Goal: Task Accomplishment & Management: Use online tool/utility

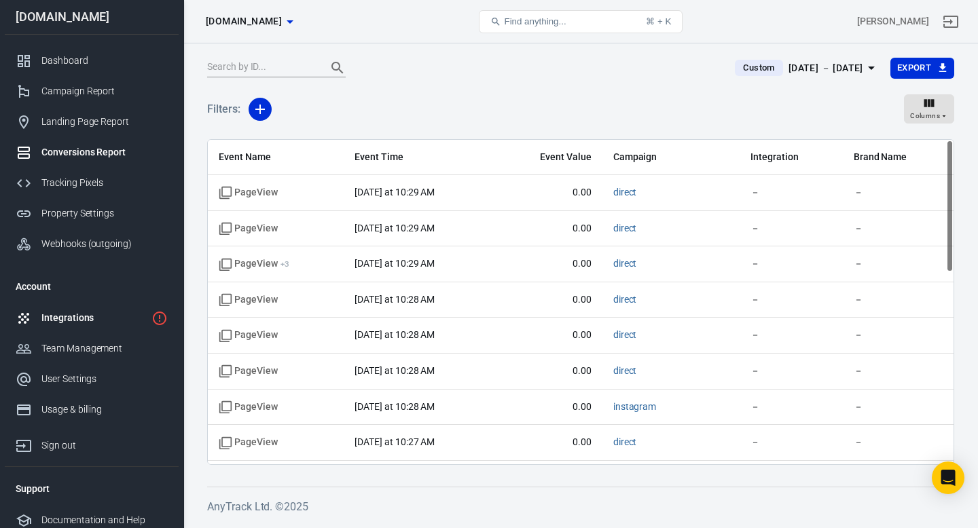
click at [64, 323] on div "Integrations" at bounding box center [93, 318] width 105 height 14
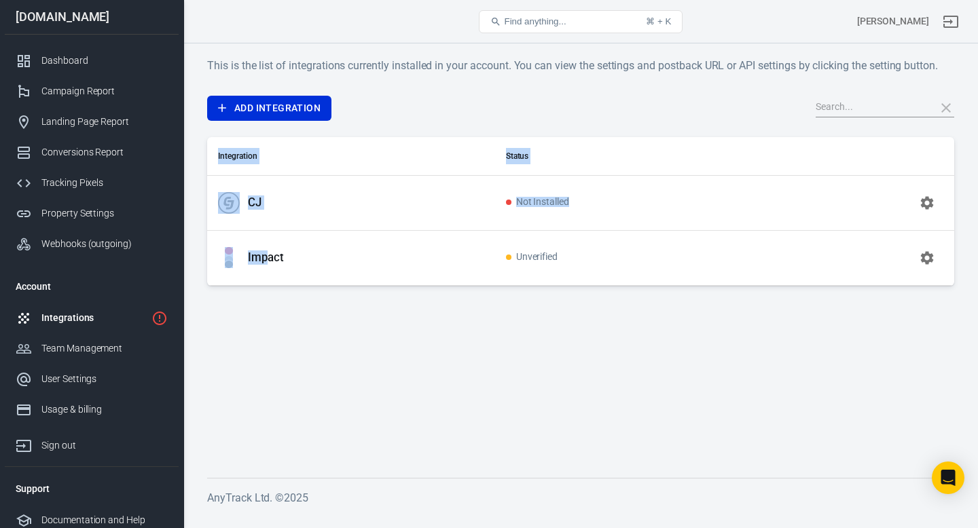
drag, startPoint x: 268, startPoint y: 258, endPoint x: 936, endPoint y: 254, distance: 667.6
click at [936, 254] on tr "Impact Unverified" at bounding box center [580, 257] width 747 height 55
click at [936, 254] on button "button" at bounding box center [927, 258] width 33 height 33
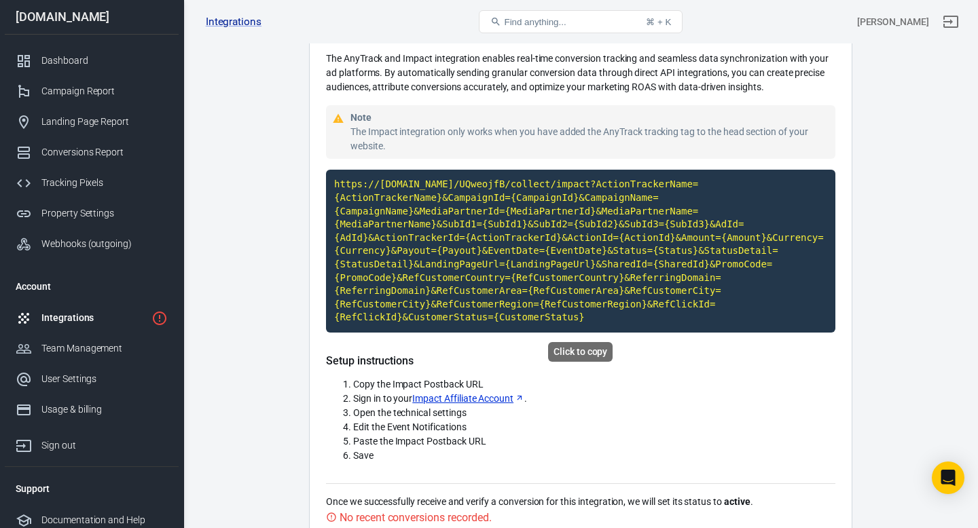
scroll to position [112, 0]
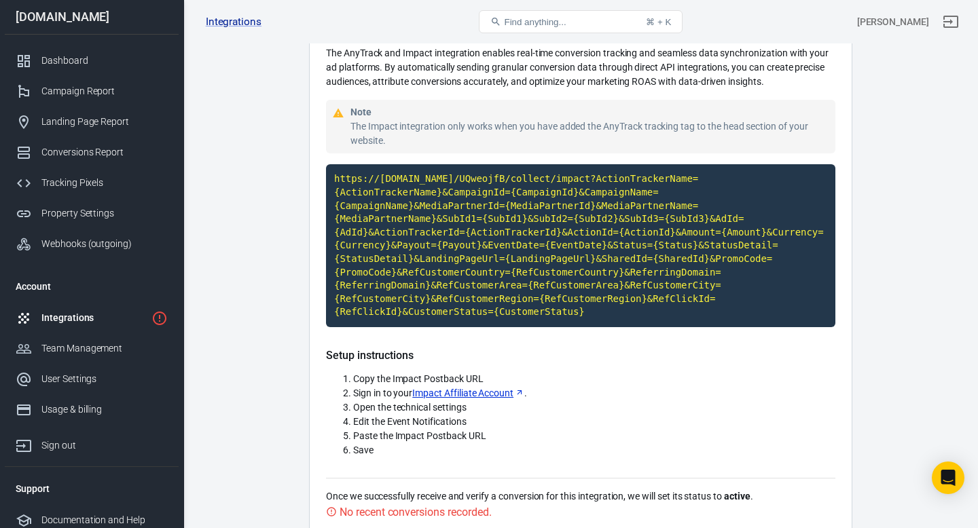
click at [73, 322] on div "Integrations" at bounding box center [93, 318] width 105 height 14
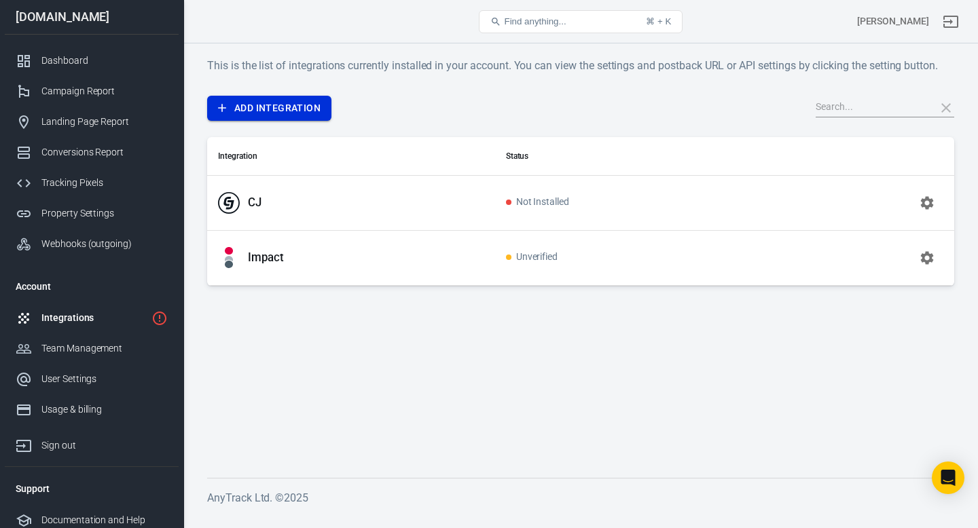
click at [277, 117] on link "Add Integration" at bounding box center [269, 108] width 124 height 25
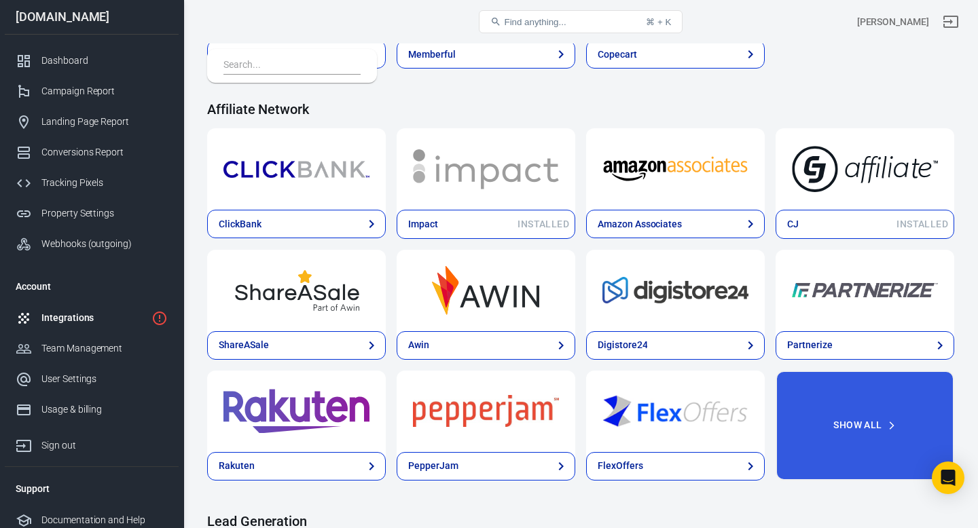
scroll to position [395, 0]
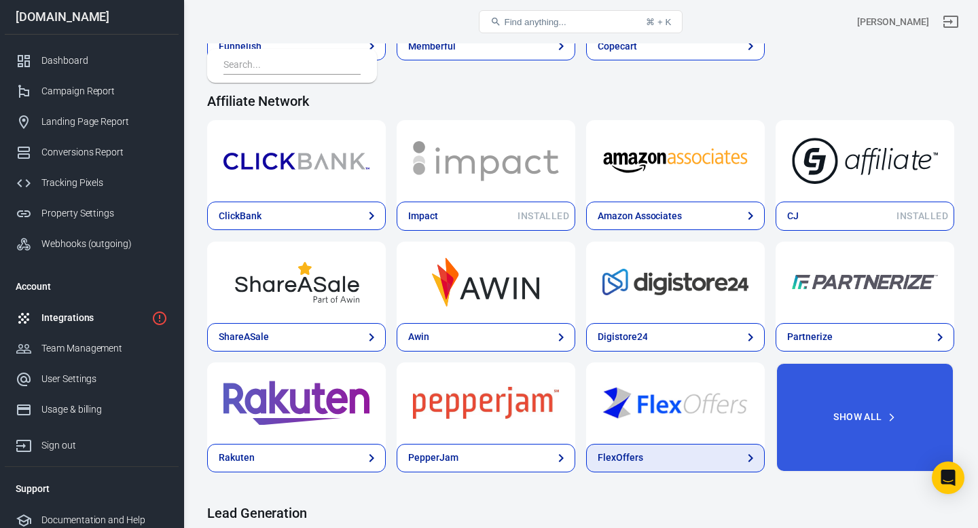
click at [651, 456] on link "FlexOffers" at bounding box center [675, 458] width 179 height 29
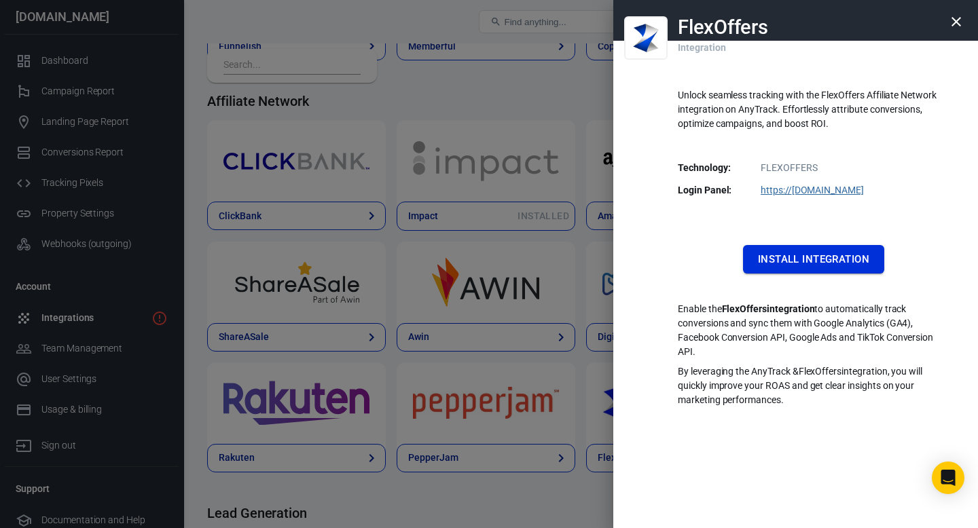
click at [838, 249] on button "Install Integration" at bounding box center [813, 259] width 141 height 29
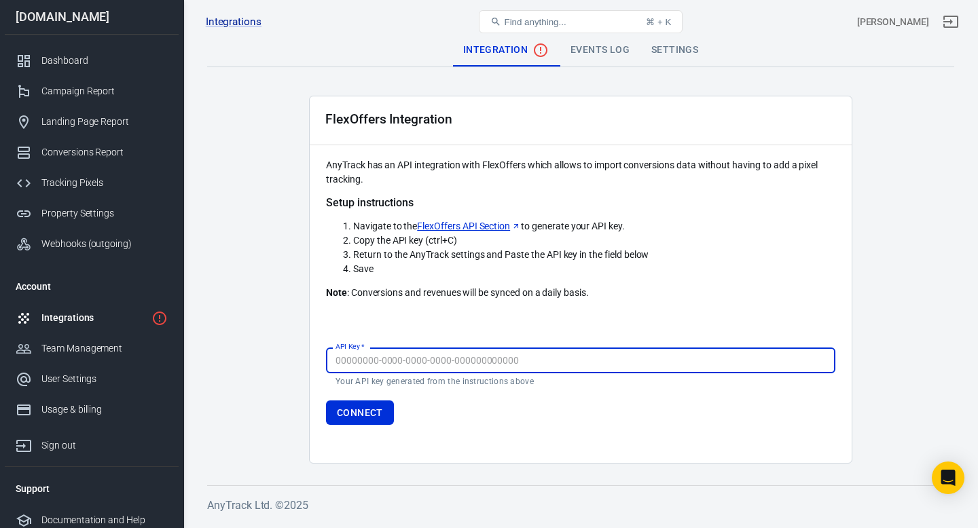
click at [484, 225] on link "FlexOffers API Section" at bounding box center [469, 226] width 104 height 14
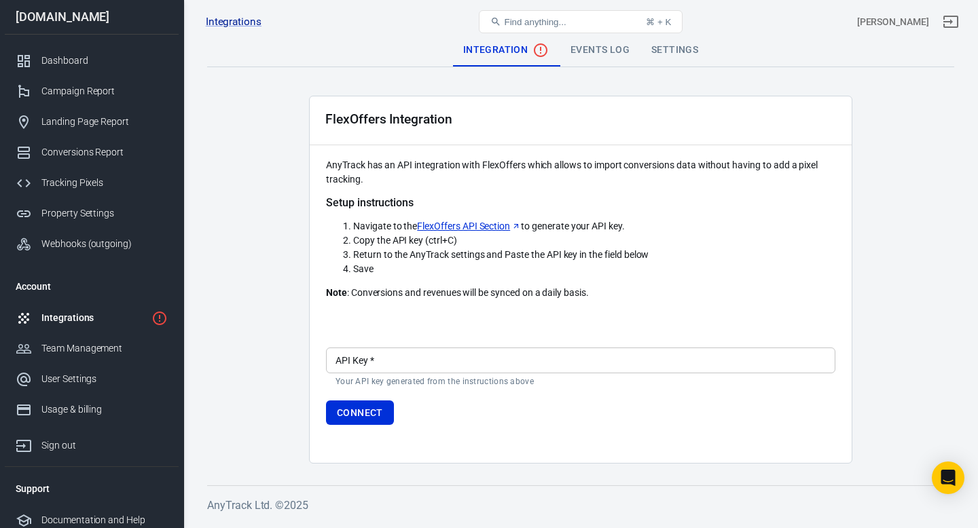
click at [485, 230] on link "FlexOffers API Section" at bounding box center [469, 226] width 104 height 14
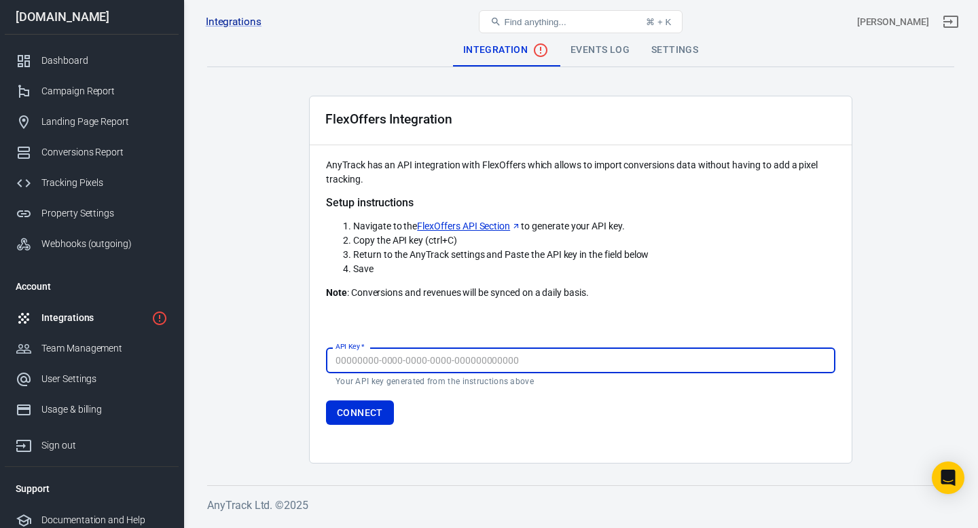
click at [453, 361] on input "API Key   *" at bounding box center [580, 360] width 509 height 25
paste input "df43571a-1376-4666-b2d8-d411ade9bf9e"
type input "df43571a-1376-4666-b2d8-d411ade9bf9e"
click at [364, 422] on button "Connect" at bounding box center [360, 413] width 68 height 25
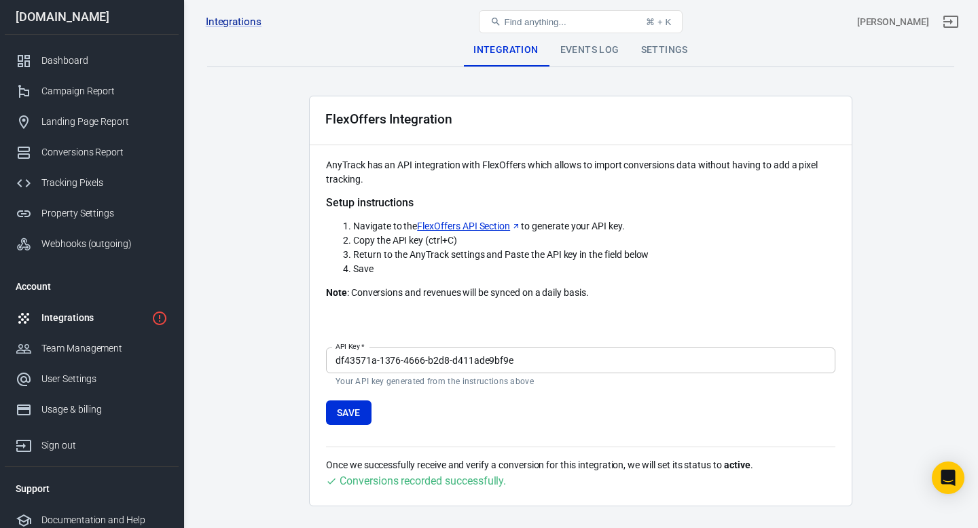
click at [593, 52] on div "Events Log" at bounding box center [589, 50] width 81 height 33
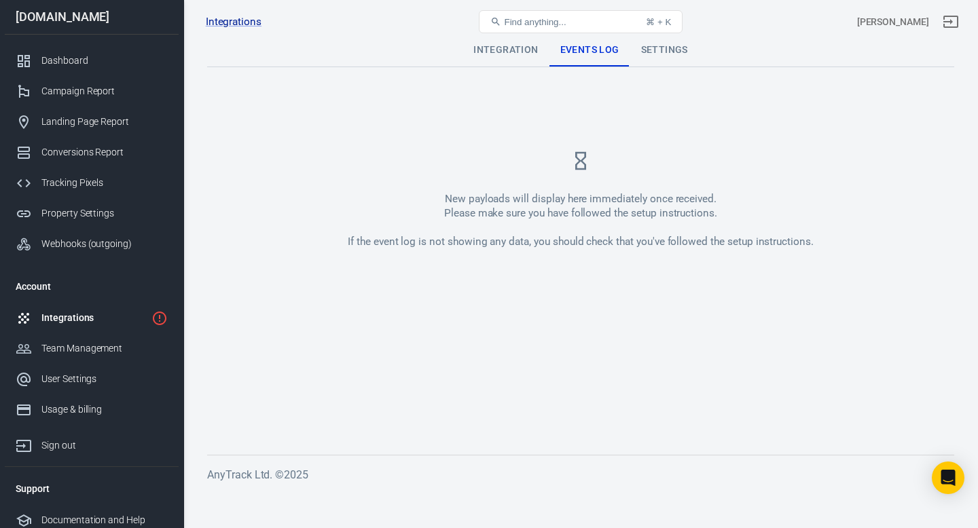
click at [665, 56] on div "Settings" at bounding box center [664, 50] width 69 height 33
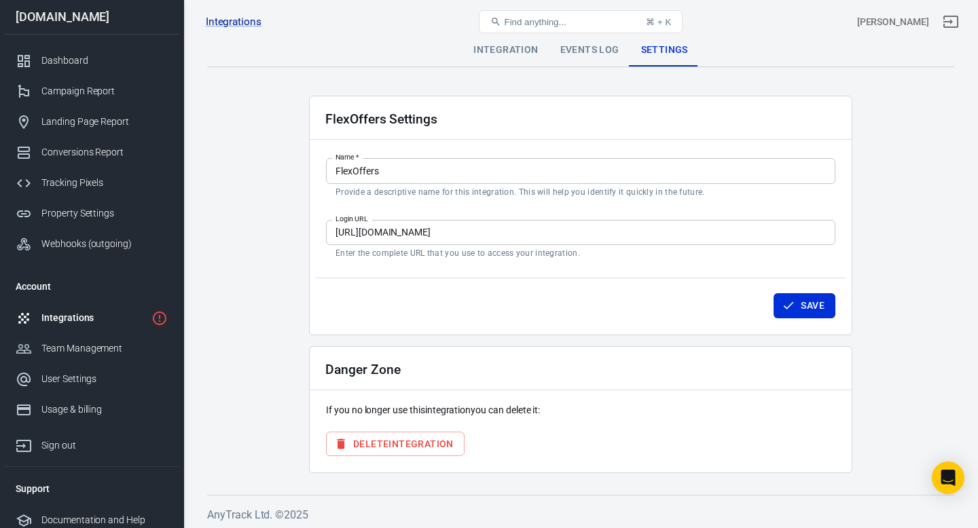
scroll to position [3, 0]
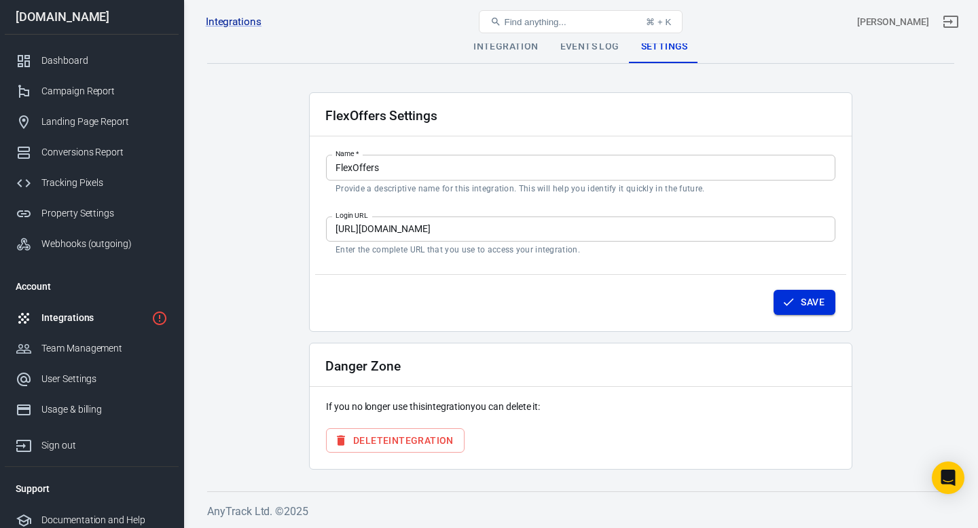
click at [779, 297] on button "Save" at bounding box center [805, 302] width 62 height 25
click at [77, 319] on div "Integrations" at bounding box center [93, 318] width 105 height 14
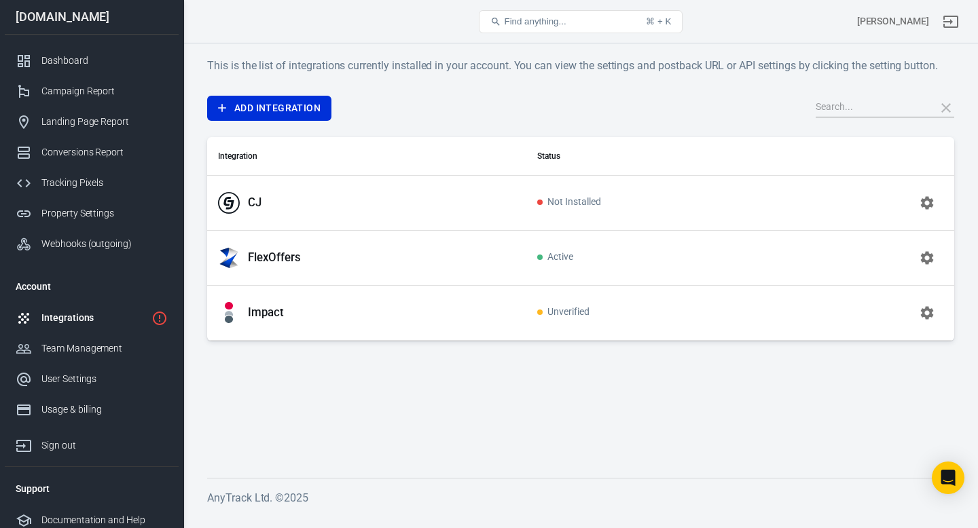
click at [926, 324] on button "button" at bounding box center [927, 313] width 33 height 33
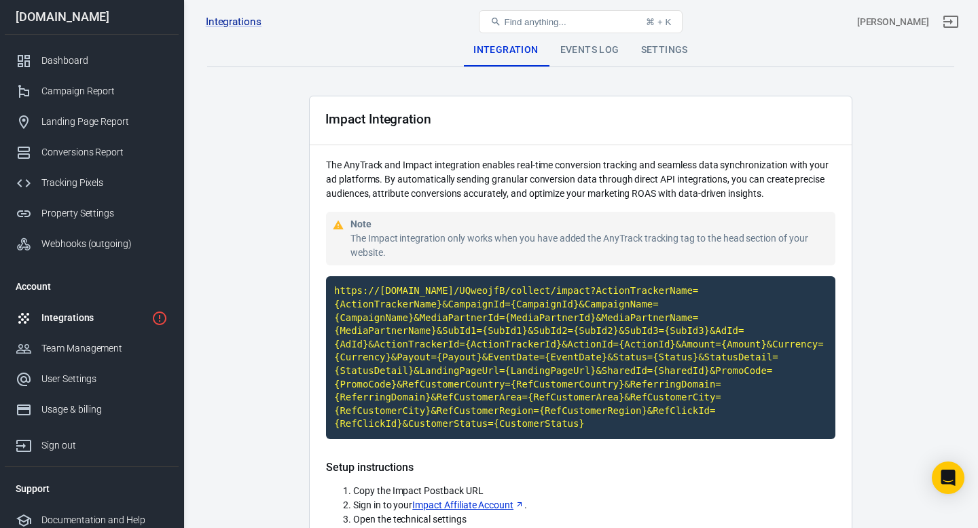
click at [92, 318] on div "Integrations" at bounding box center [93, 318] width 105 height 14
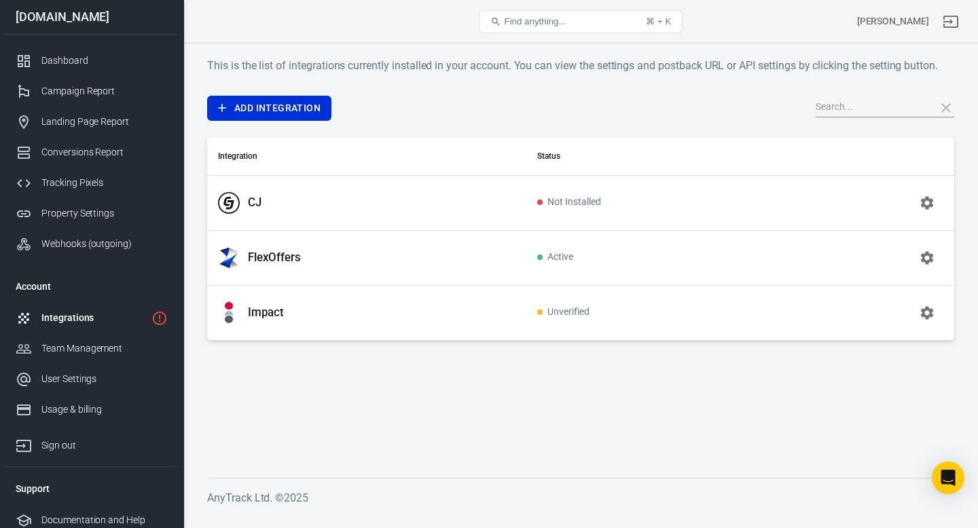
click at [924, 263] on icon "button" at bounding box center [927, 258] width 16 height 16
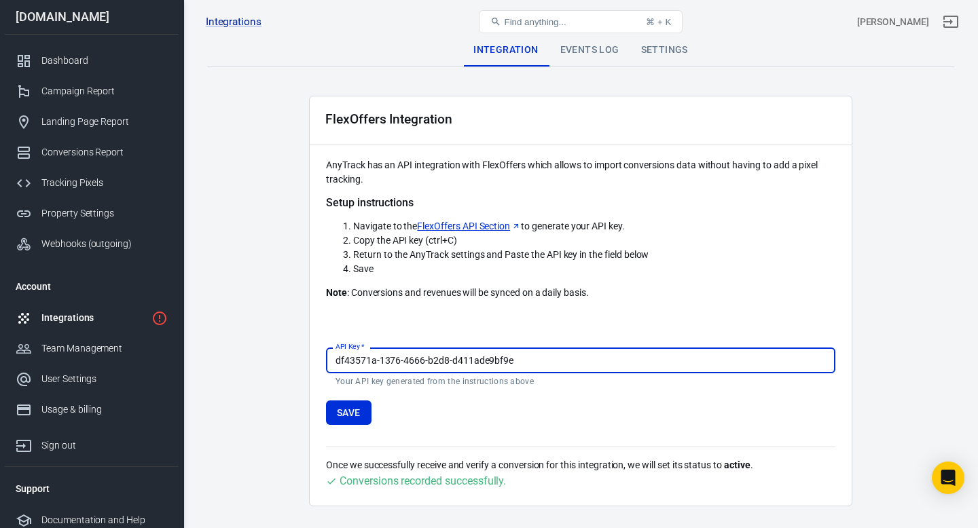
click at [75, 329] on link "Integrations" at bounding box center [92, 318] width 174 height 31
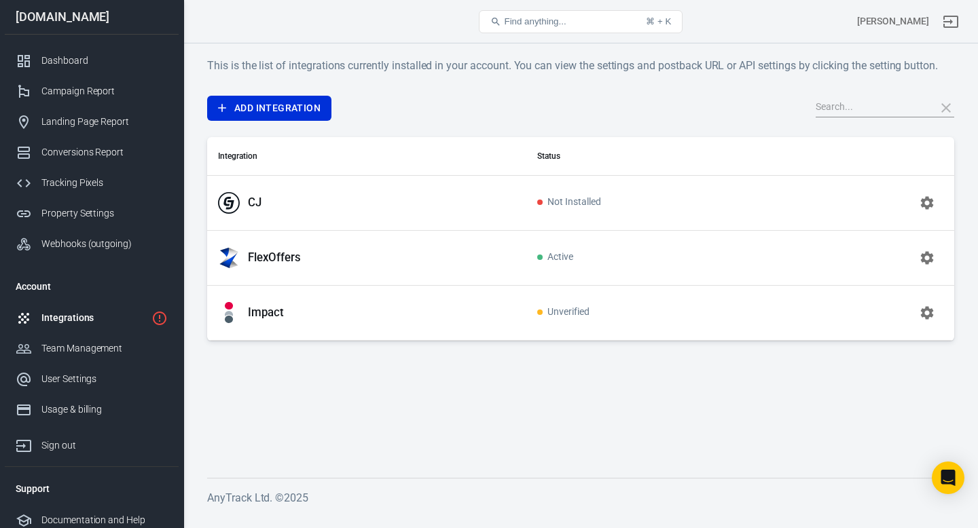
click at [923, 204] on icon "button" at bounding box center [927, 202] width 13 height 13
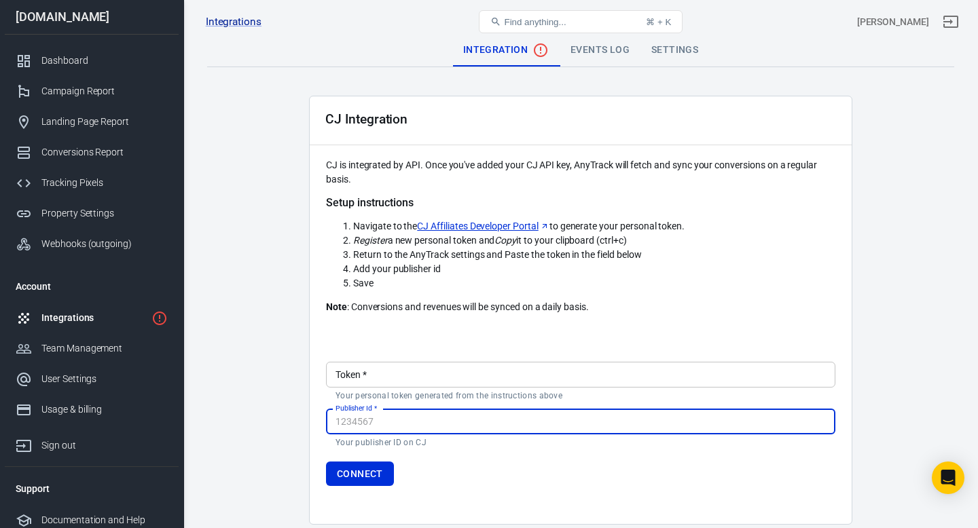
click at [69, 319] on div "Integrations" at bounding box center [93, 318] width 105 height 14
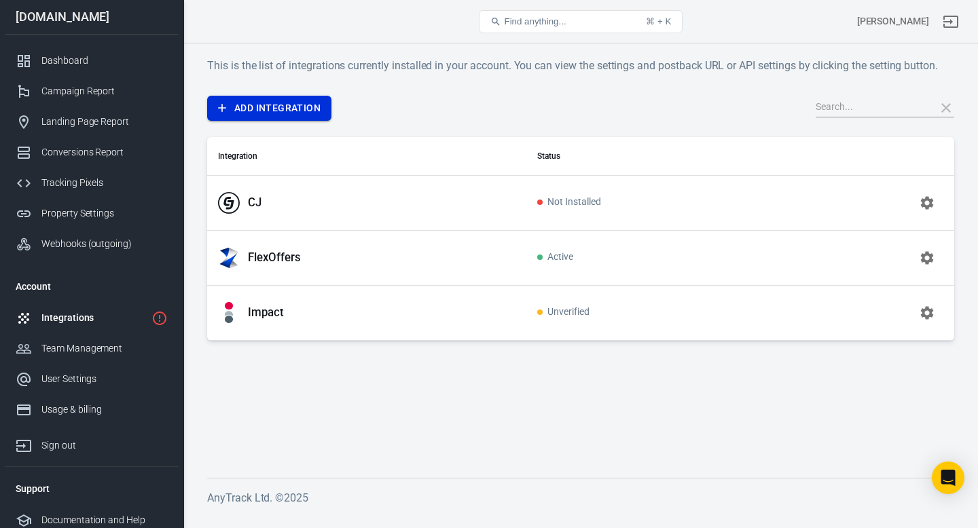
click at [299, 98] on link "Add Integration" at bounding box center [269, 108] width 124 height 25
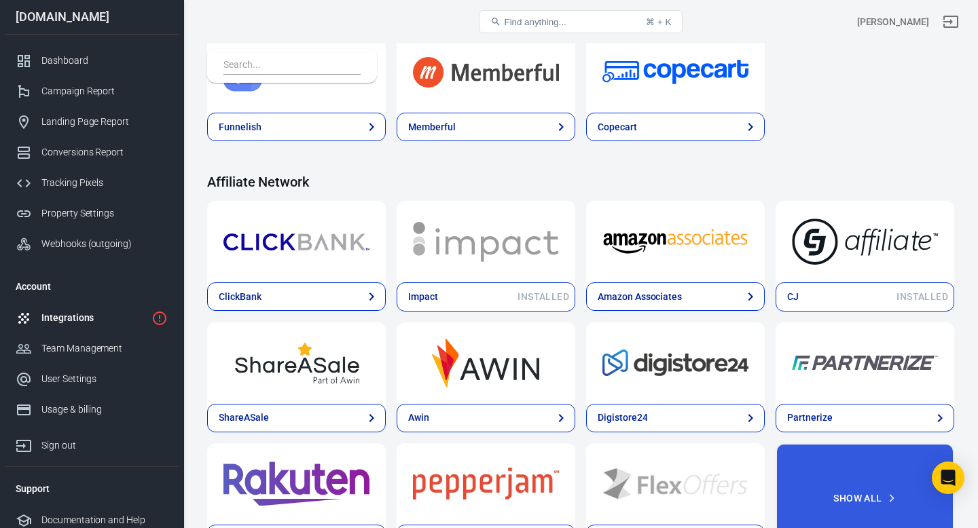
scroll to position [321, 0]
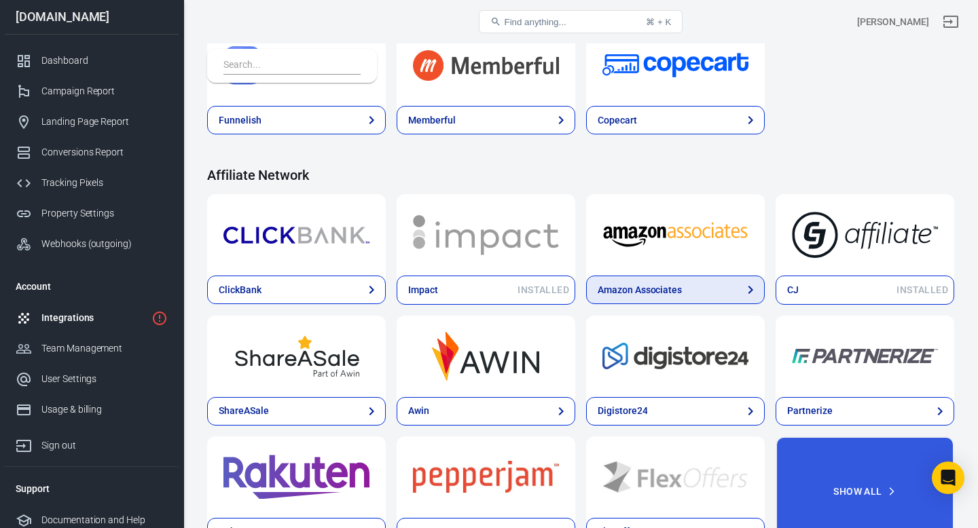
click at [690, 280] on link "Amazon Associates" at bounding box center [675, 290] width 179 height 29
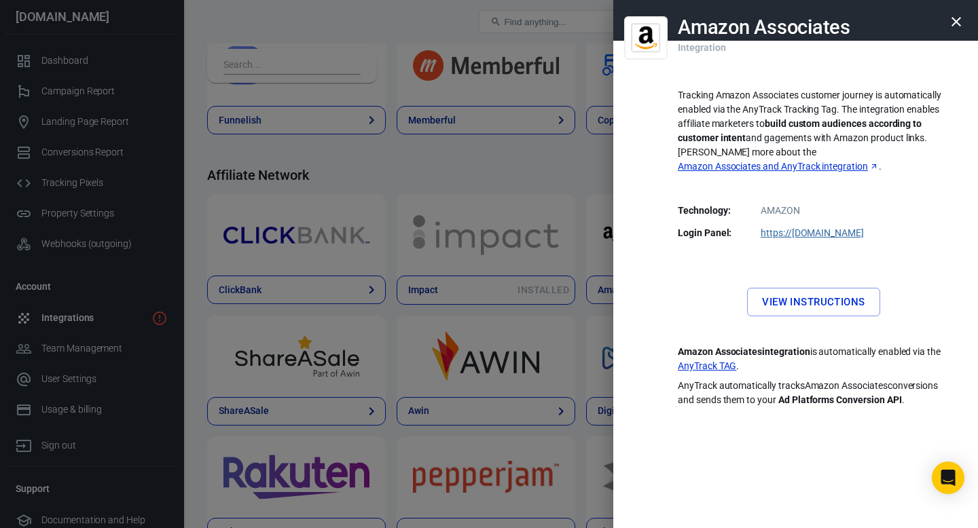
click at [729, 359] on link "AnyTrack TAG" at bounding box center [707, 366] width 58 height 14
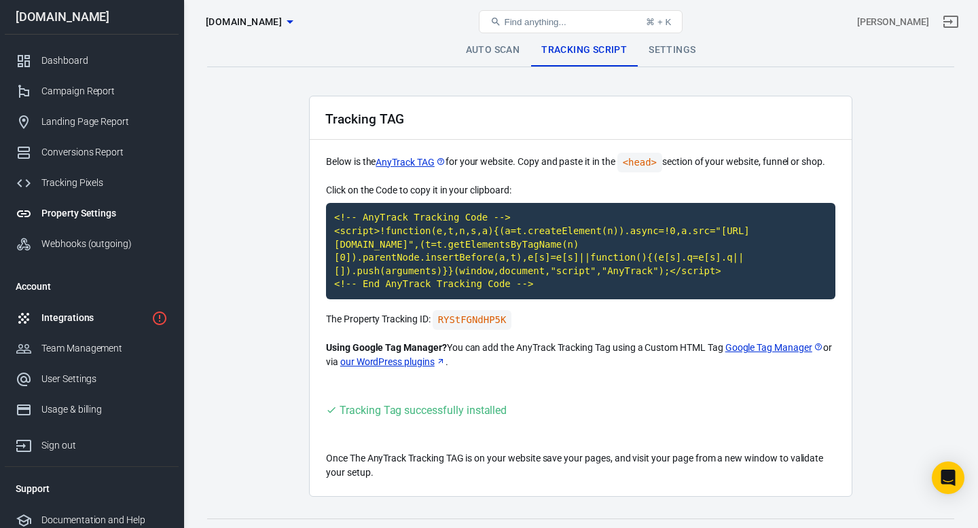
click at [77, 329] on link "Integrations" at bounding box center [92, 318] width 174 height 31
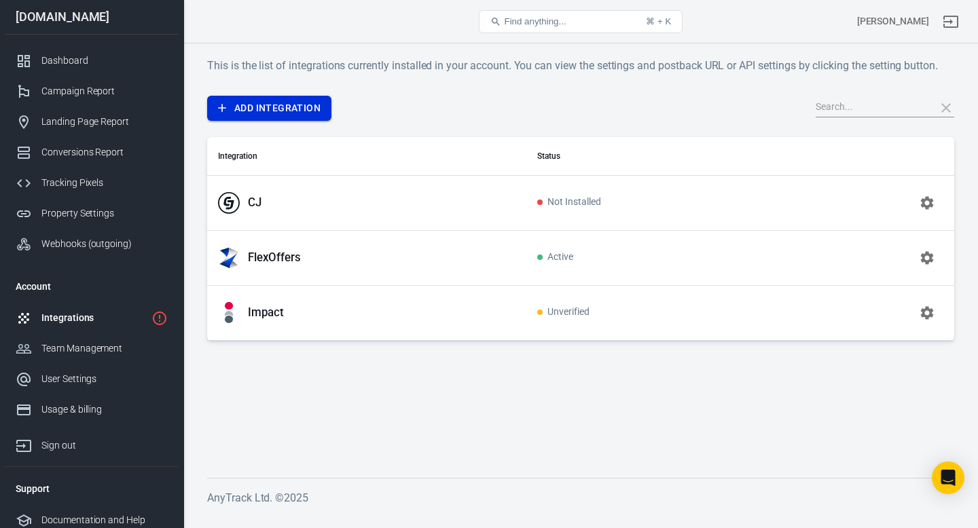
click at [278, 107] on link "Add Integration" at bounding box center [269, 108] width 124 height 25
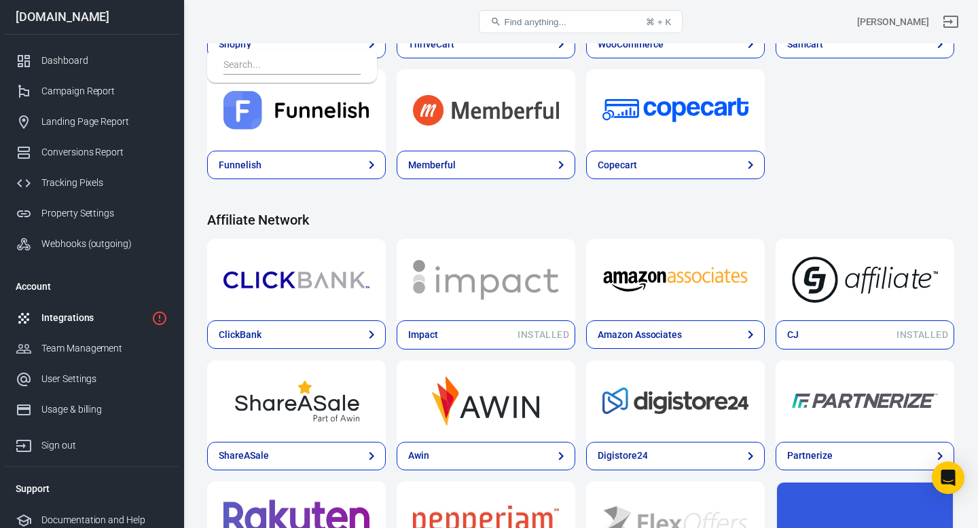
scroll to position [303, 0]
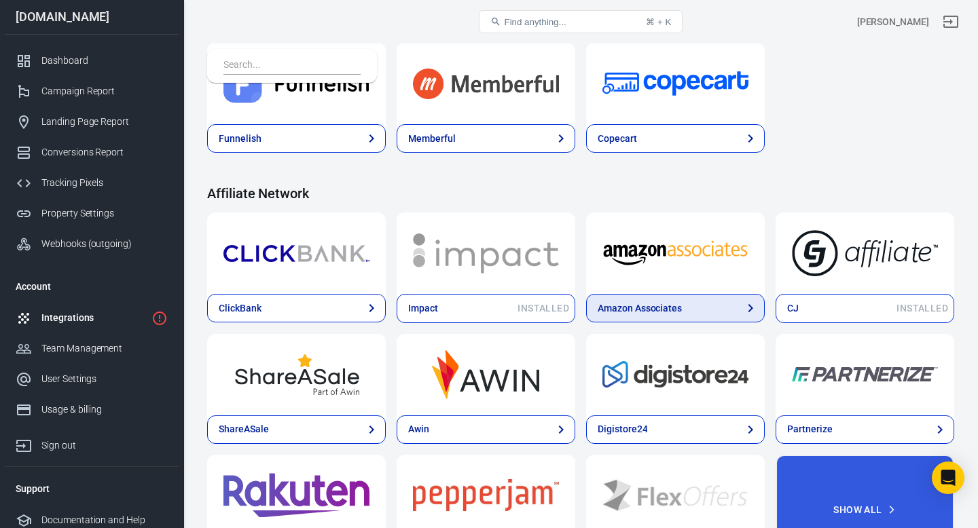
click at [695, 312] on link "Amazon Associates" at bounding box center [675, 308] width 179 height 29
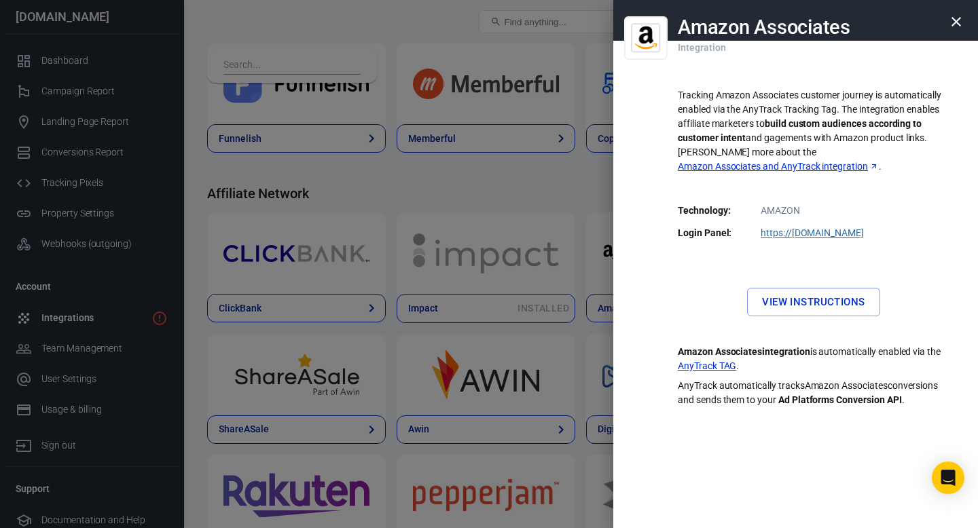
click at [813, 228] on link "https:// [DOMAIN_NAME]" at bounding box center [812, 233] width 103 height 11
click at [958, 25] on icon "button" at bounding box center [956, 22] width 16 height 16
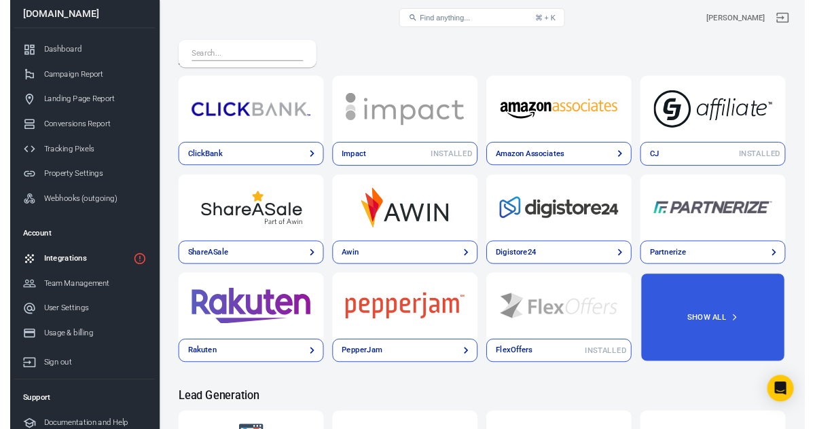
scroll to position [448, 0]
